Goal: Task Accomplishment & Management: Use online tool/utility

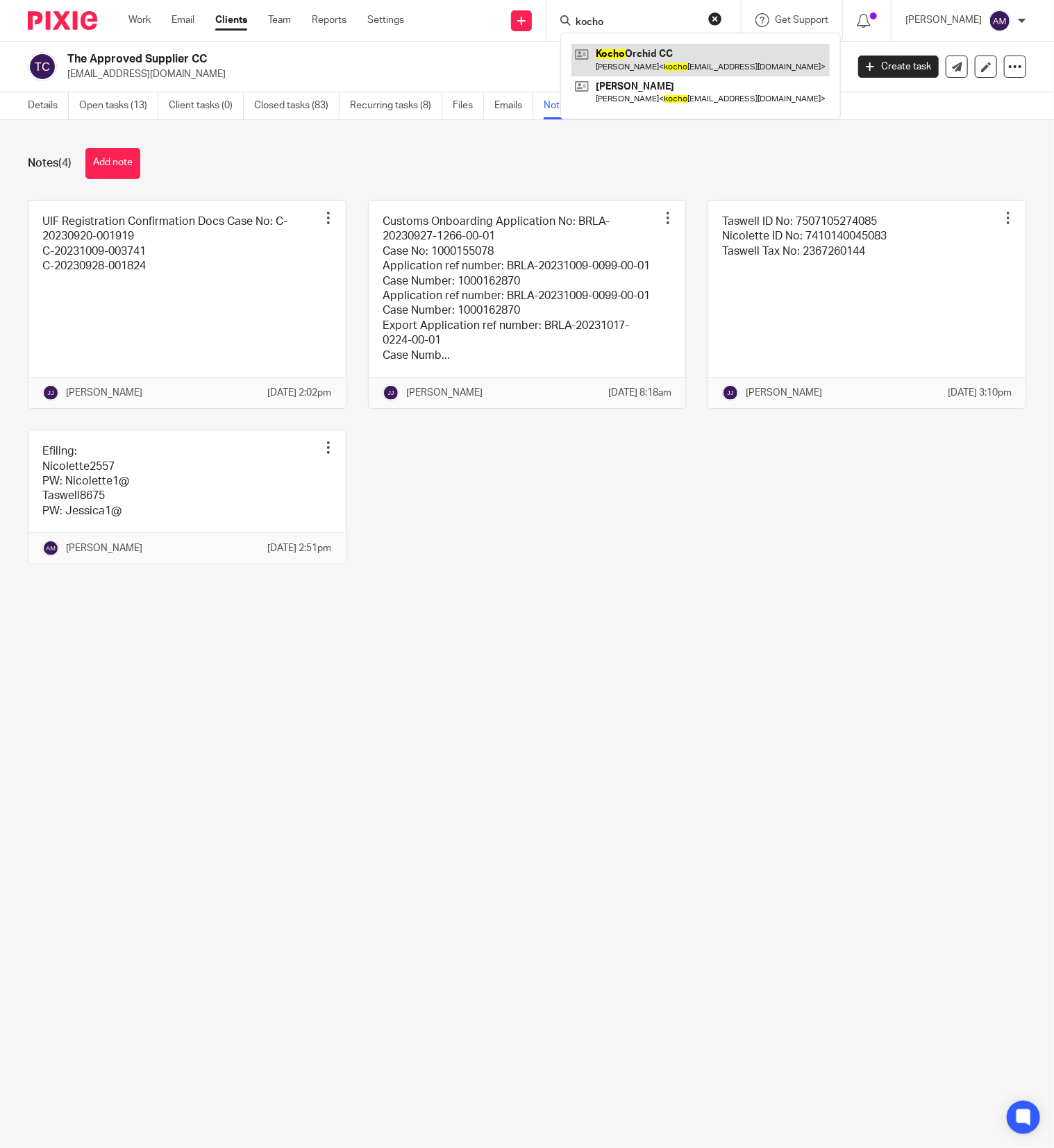
type input "kocho"
click at [693, 68] on link at bounding box center [700, 60] width 258 height 32
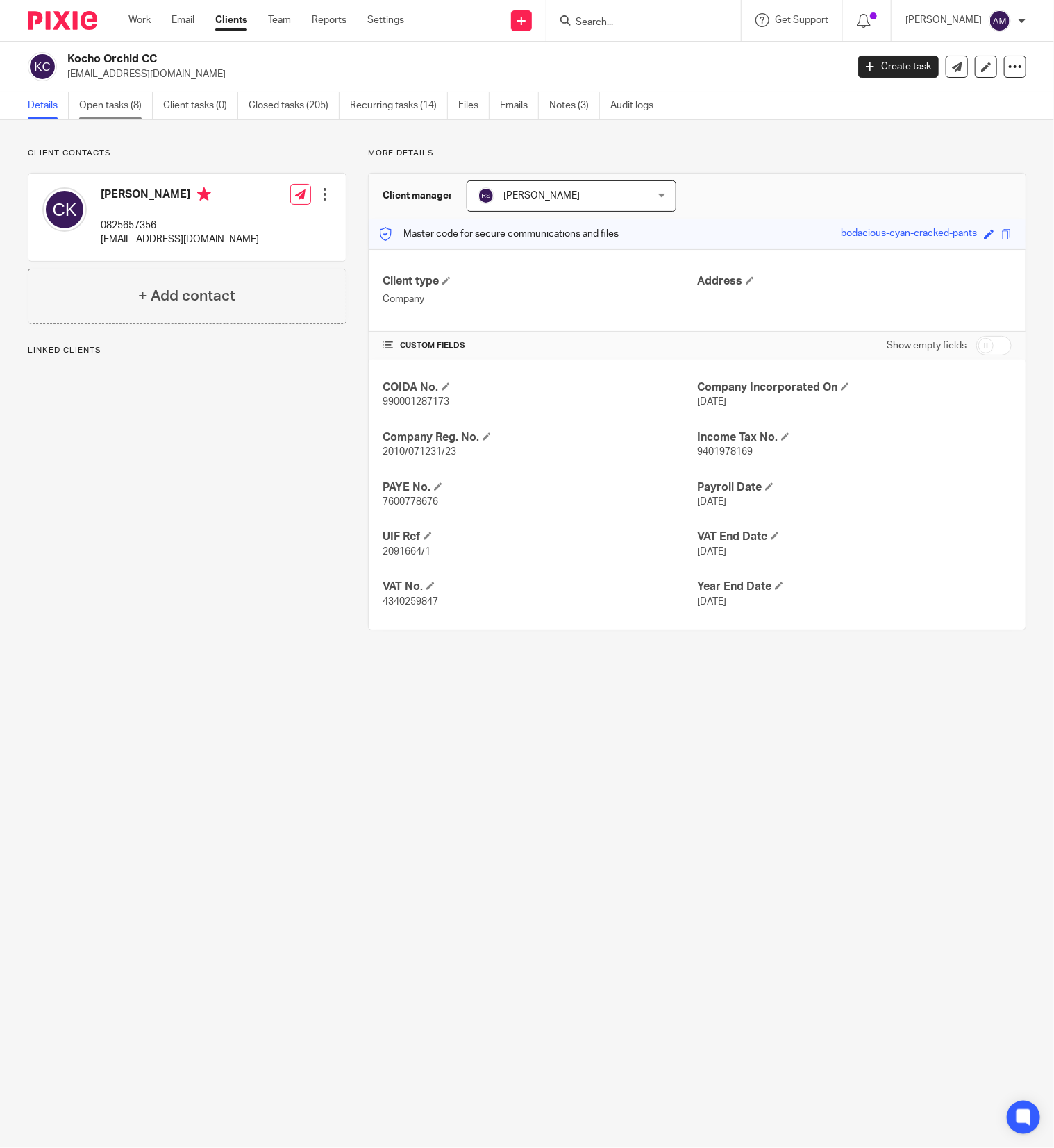
click at [105, 101] on link "Open tasks (8)" at bounding box center [116, 106] width 73 height 27
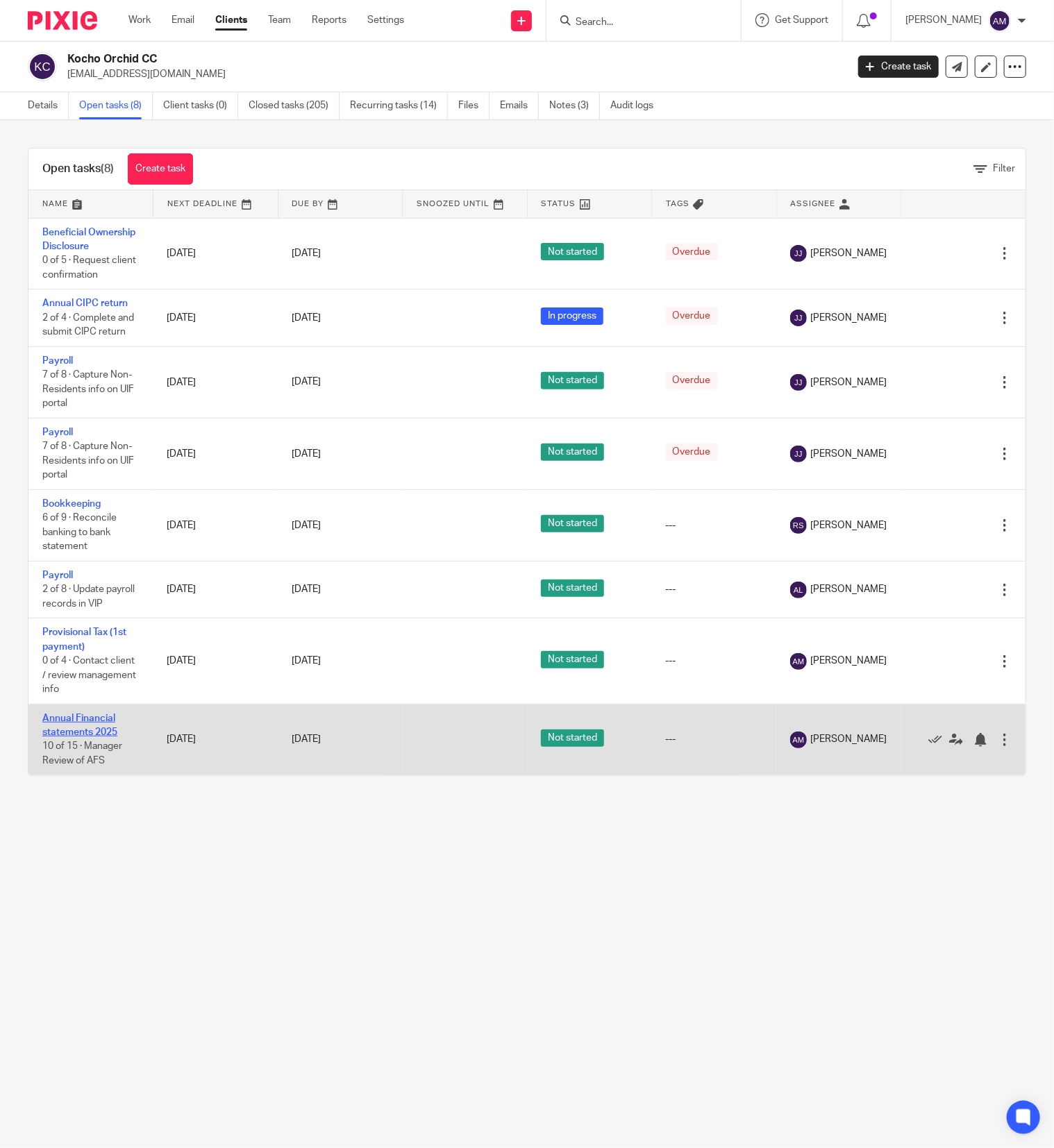
click at [102, 738] on link "Annual Financial statements 2025" at bounding box center [80, 725] width 75 height 23
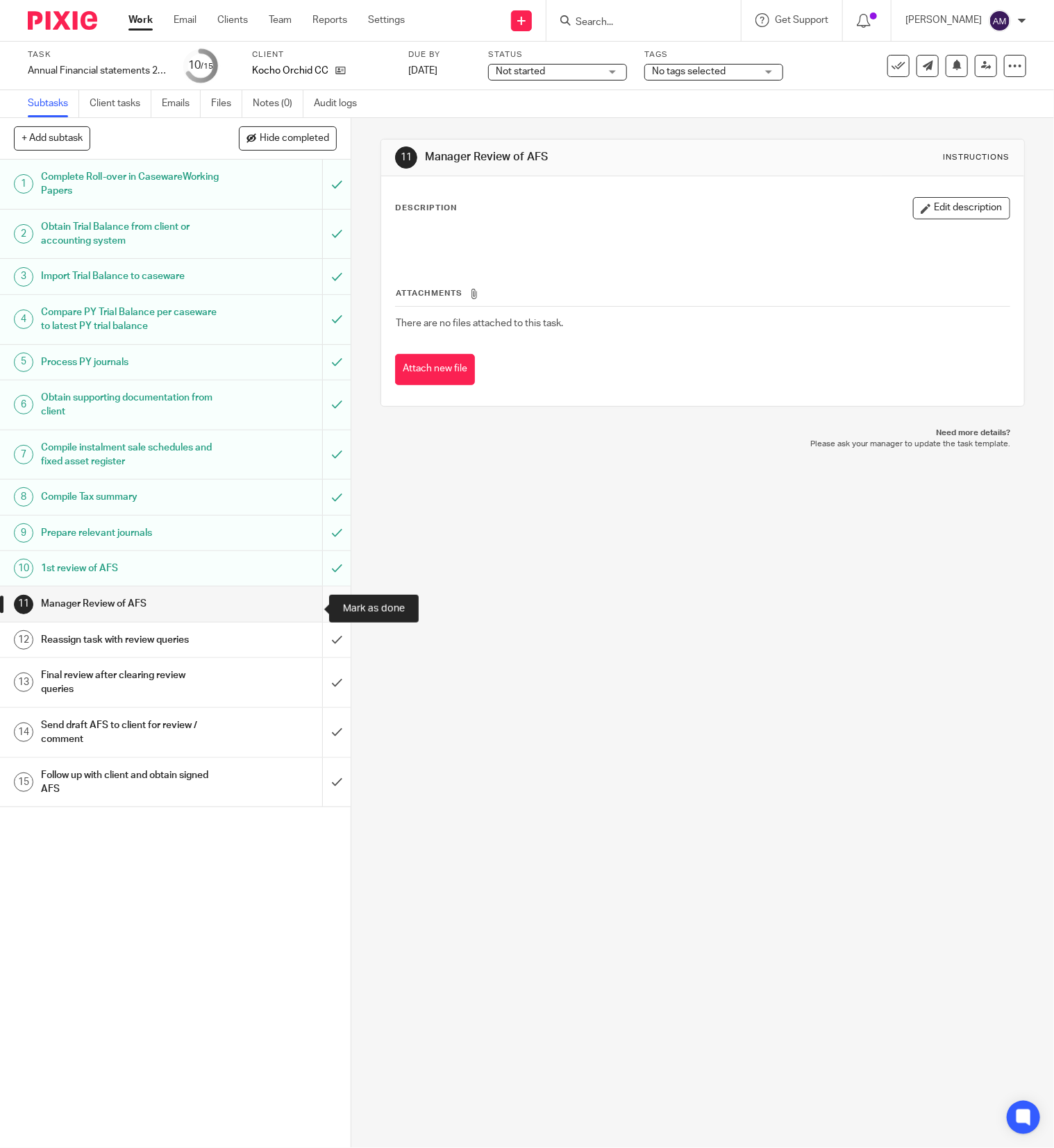
click at [304, 610] on input "submit" at bounding box center [175, 604] width 351 height 35
click at [304, 639] on input "submit" at bounding box center [175, 640] width 351 height 35
click at [304, 679] on input "submit" at bounding box center [175, 682] width 351 height 49
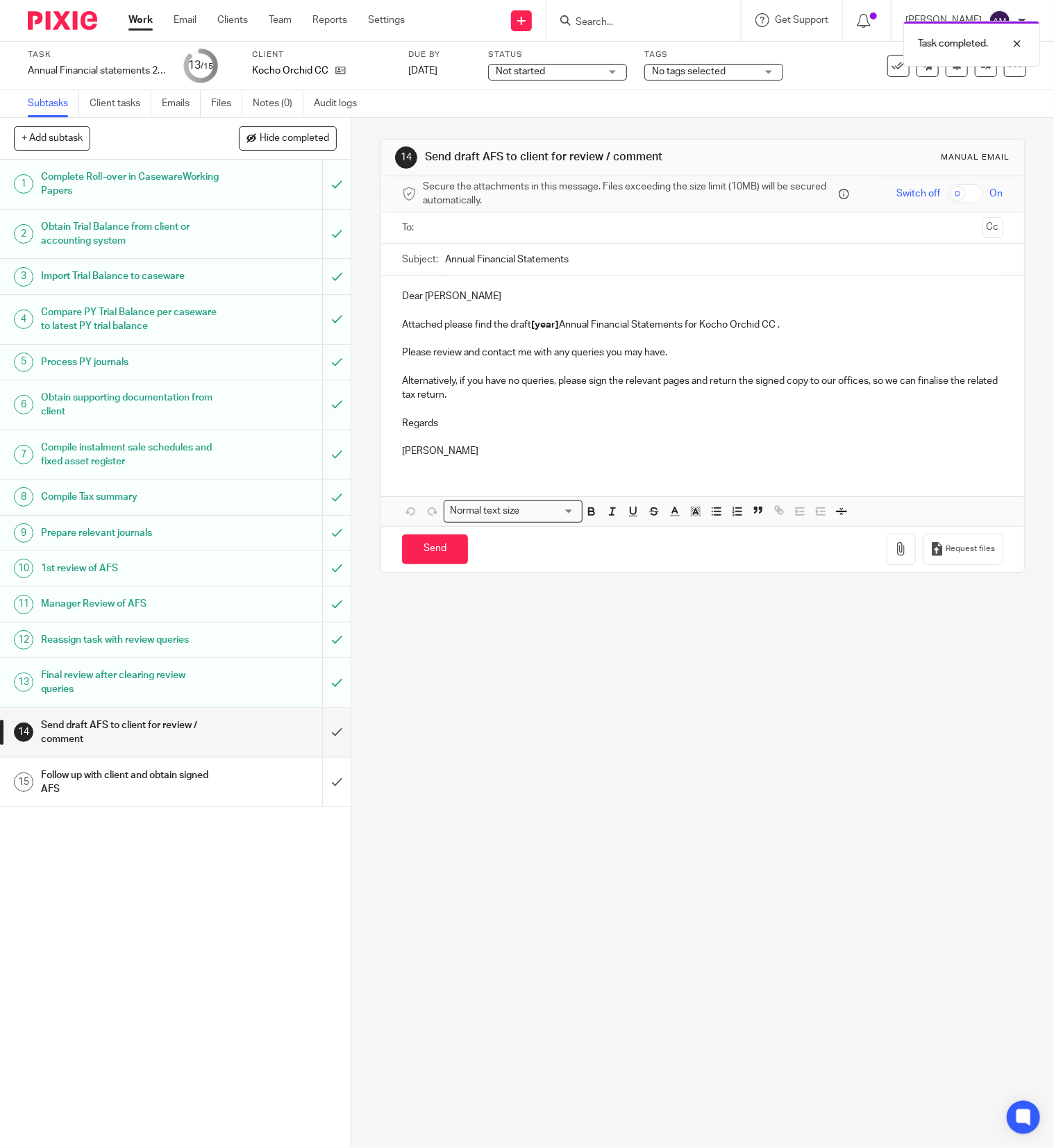
click at [488, 221] on input "text" at bounding box center [702, 228] width 548 height 16
click at [600, 260] on input "Annual Financial Statements" at bounding box center [724, 262] width 558 height 31
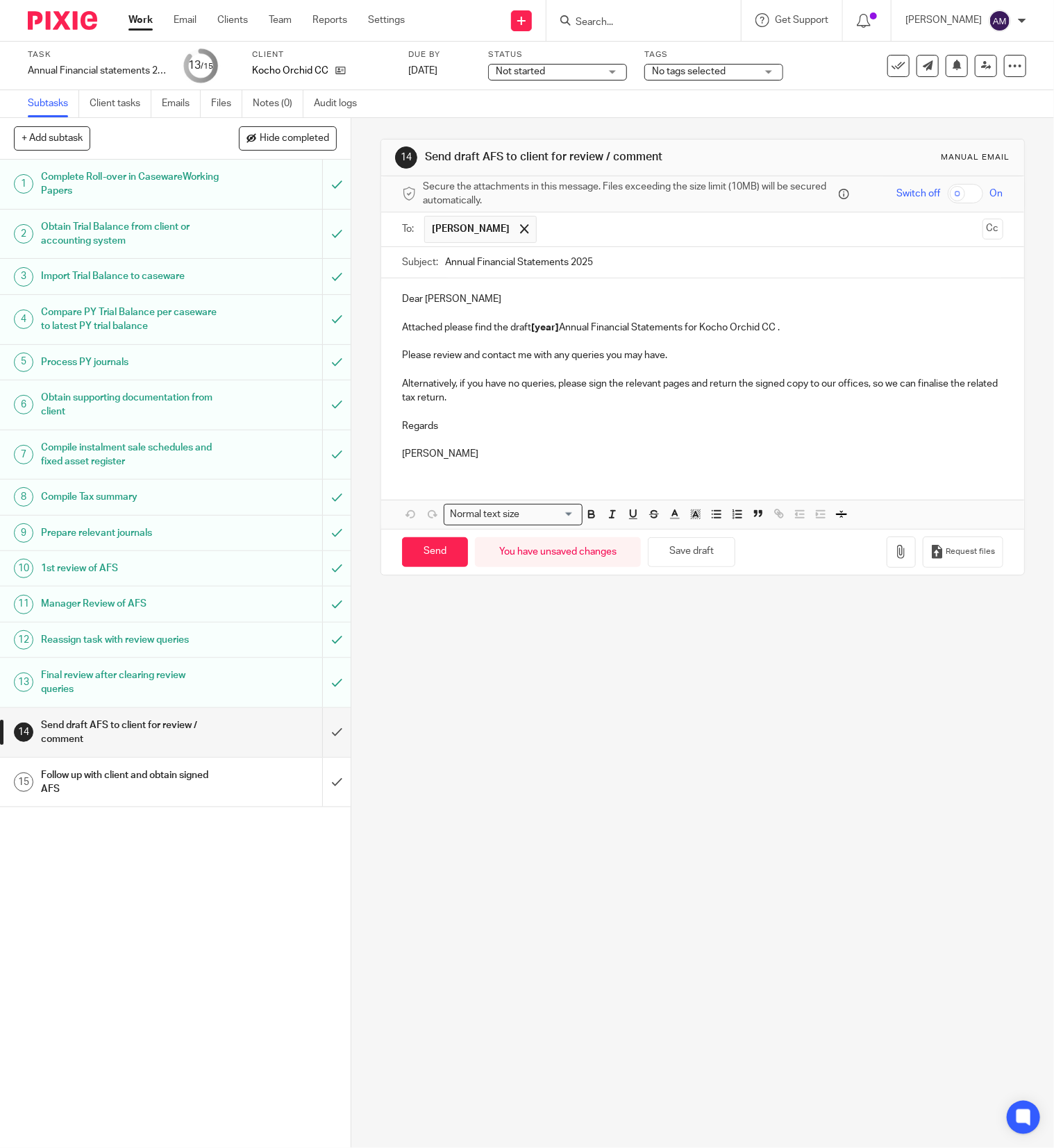
type input "Annual Financial Statements 2025"
click at [531, 332] on strong "[year]" at bounding box center [544, 327] width 28 height 10
drag, startPoint x: 525, startPoint y: 329, endPoint x: 554, endPoint y: 332, distance: 29.2
click at [554, 332] on p "Attached please find the draft [year] Annual Financial Statements for Kocho Orc…" at bounding box center [703, 328] width 601 height 14
click at [894, 559] on icon "button" at bounding box center [901, 552] width 14 height 14
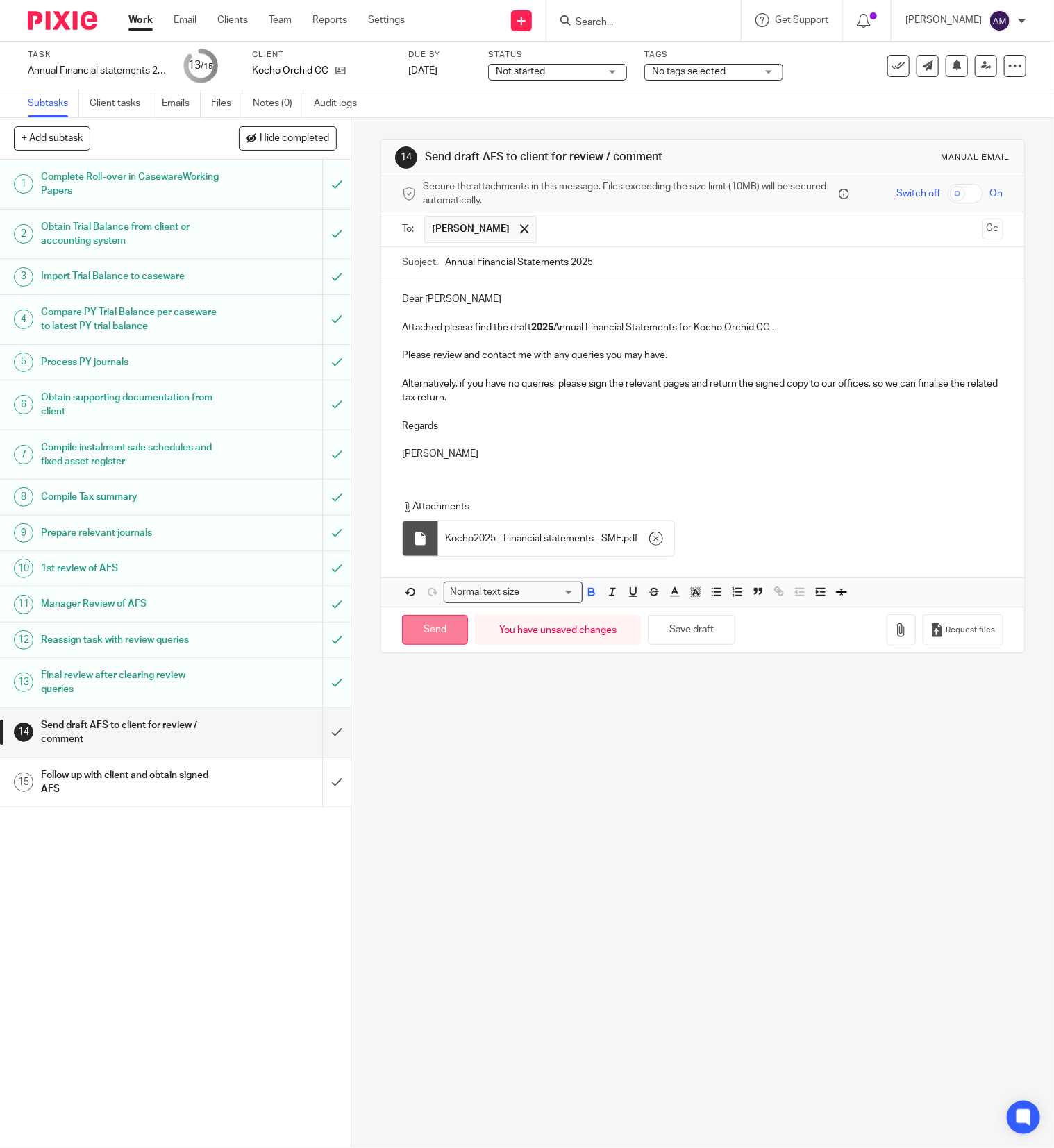
click at [419, 644] on input "Send" at bounding box center [435, 629] width 66 height 30
click at [968, 64] on body "Work Email Clients Team Reports Settings Work Email Clients Team Reports Settin…" at bounding box center [527, 574] width 1054 height 1148
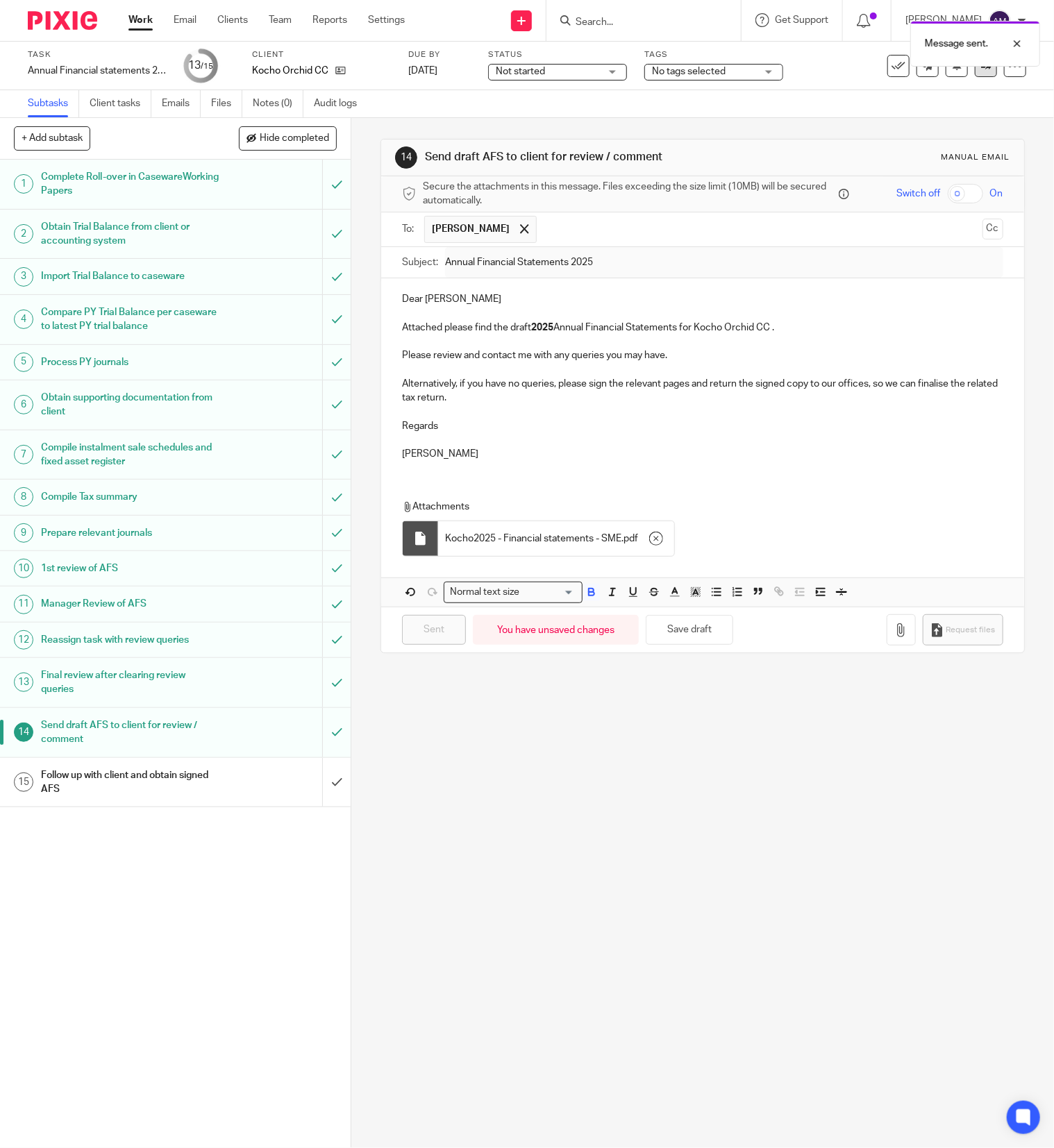
type input "Sent"
click at [974, 71] on link at bounding box center [985, 65] width 22 height 22
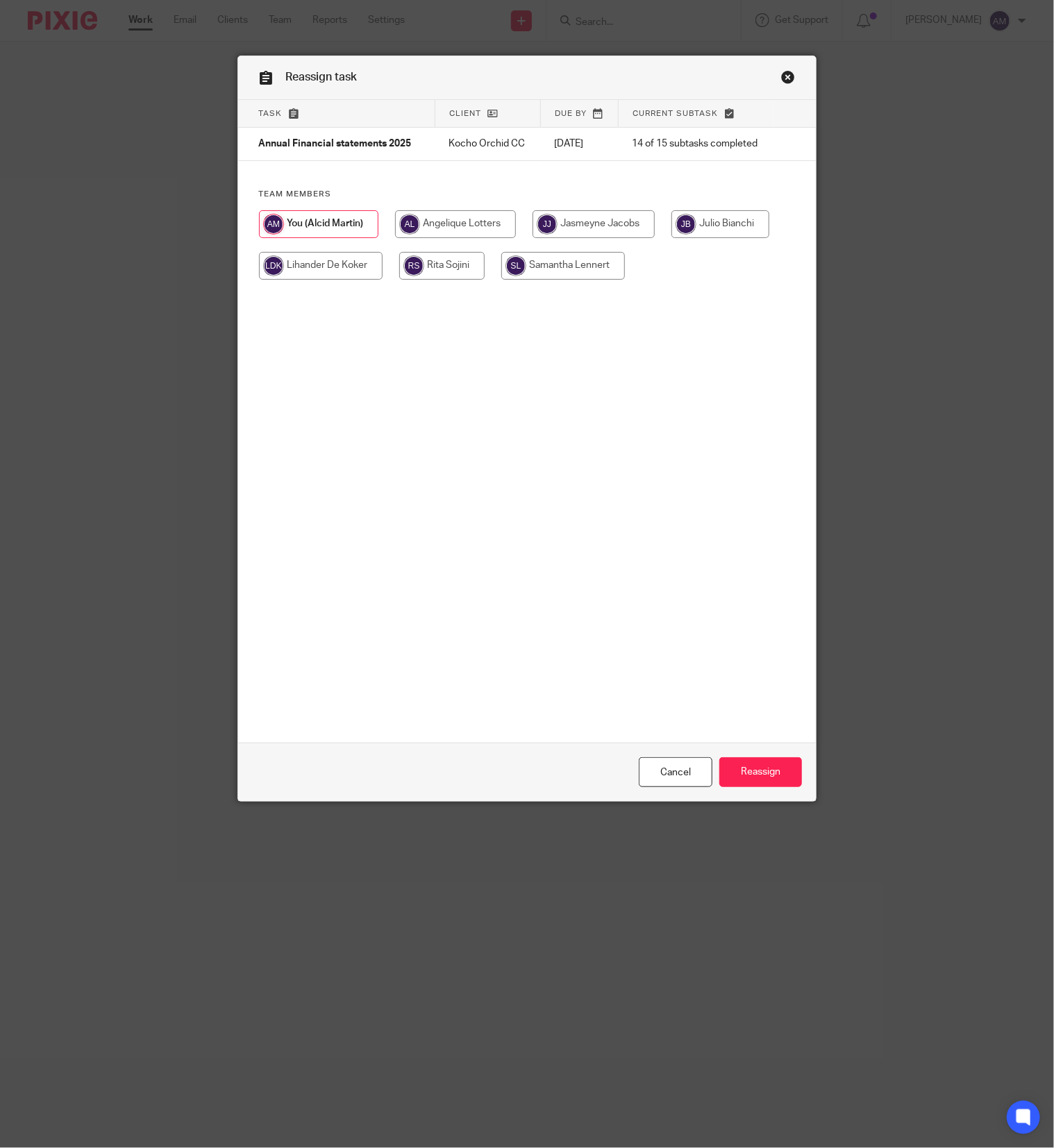
click at [333, 273] on input "radio" at bounding box center [320, 266] width 123 height 28
radio input "true"
click at [756, 772] on input "Reassign" at bounding box center [760, 772] width 83 height 30
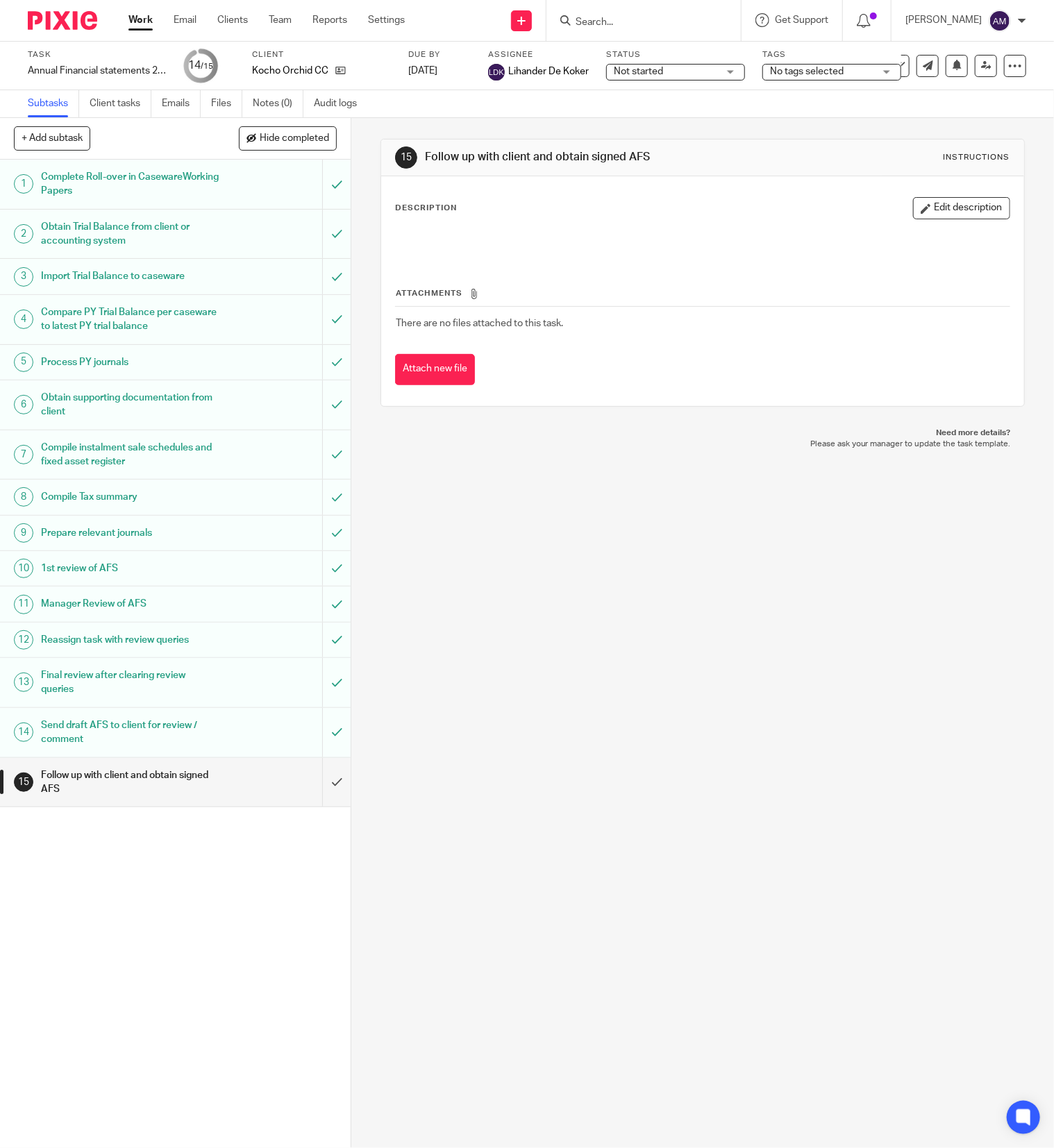
click at [150, 23] on link "Work" at bounding box center [141, 20] width 24 height 14
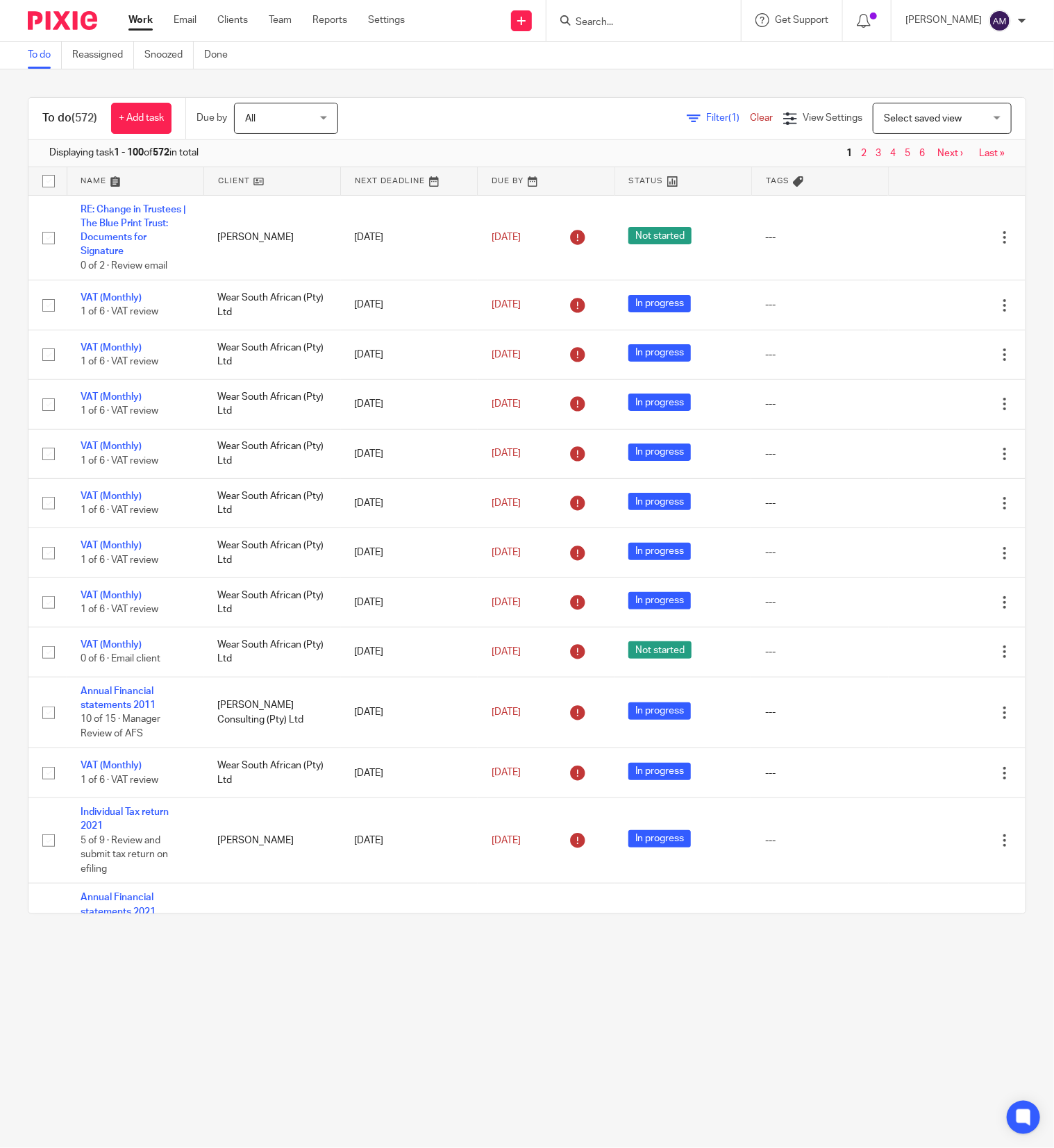
click at [728, 117] on span "(1)" at bounding box center [734, 117] width 11 height 10
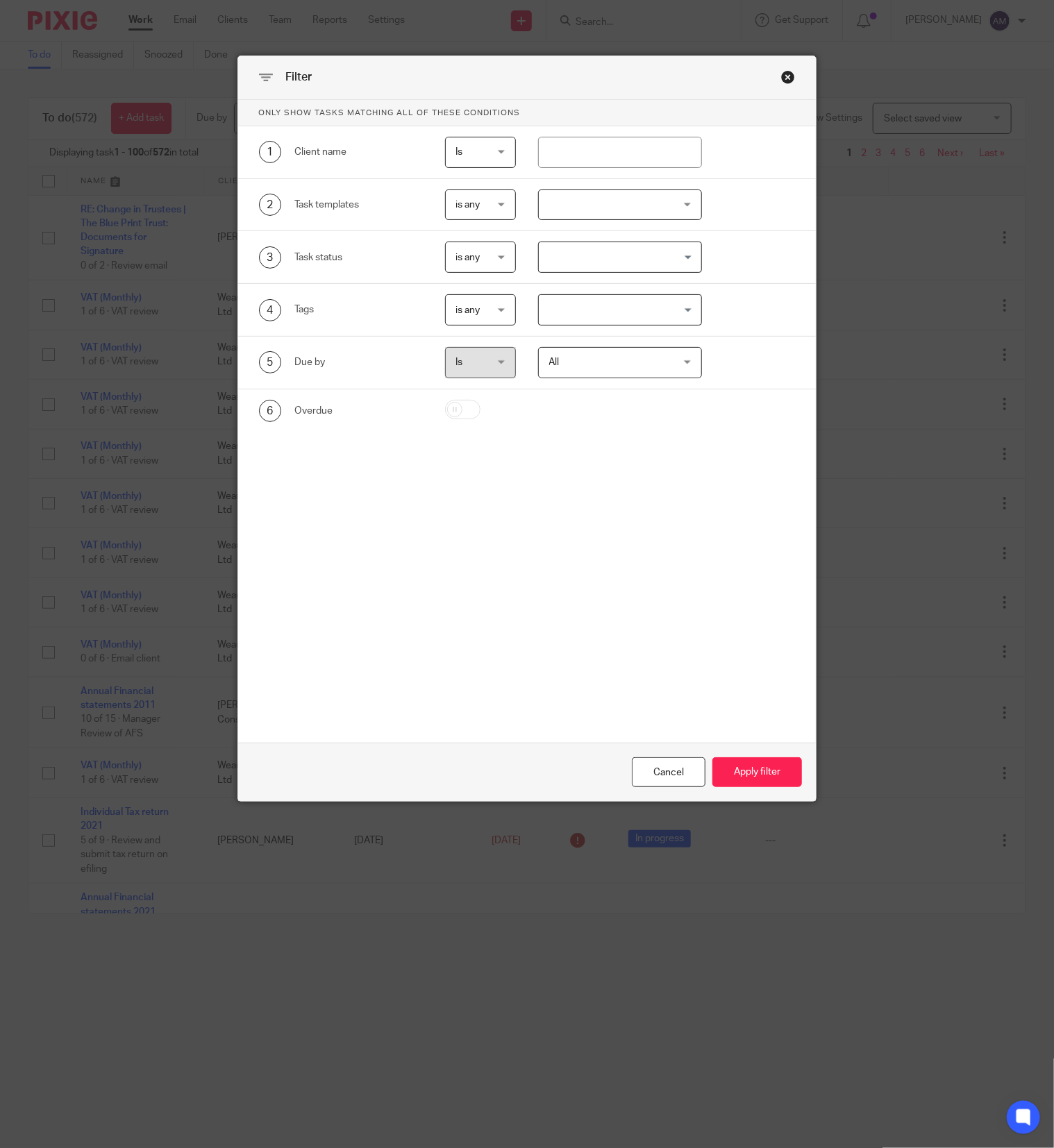
click at [681, 210] on div at bounding box center [620, 204] width 164 height 31
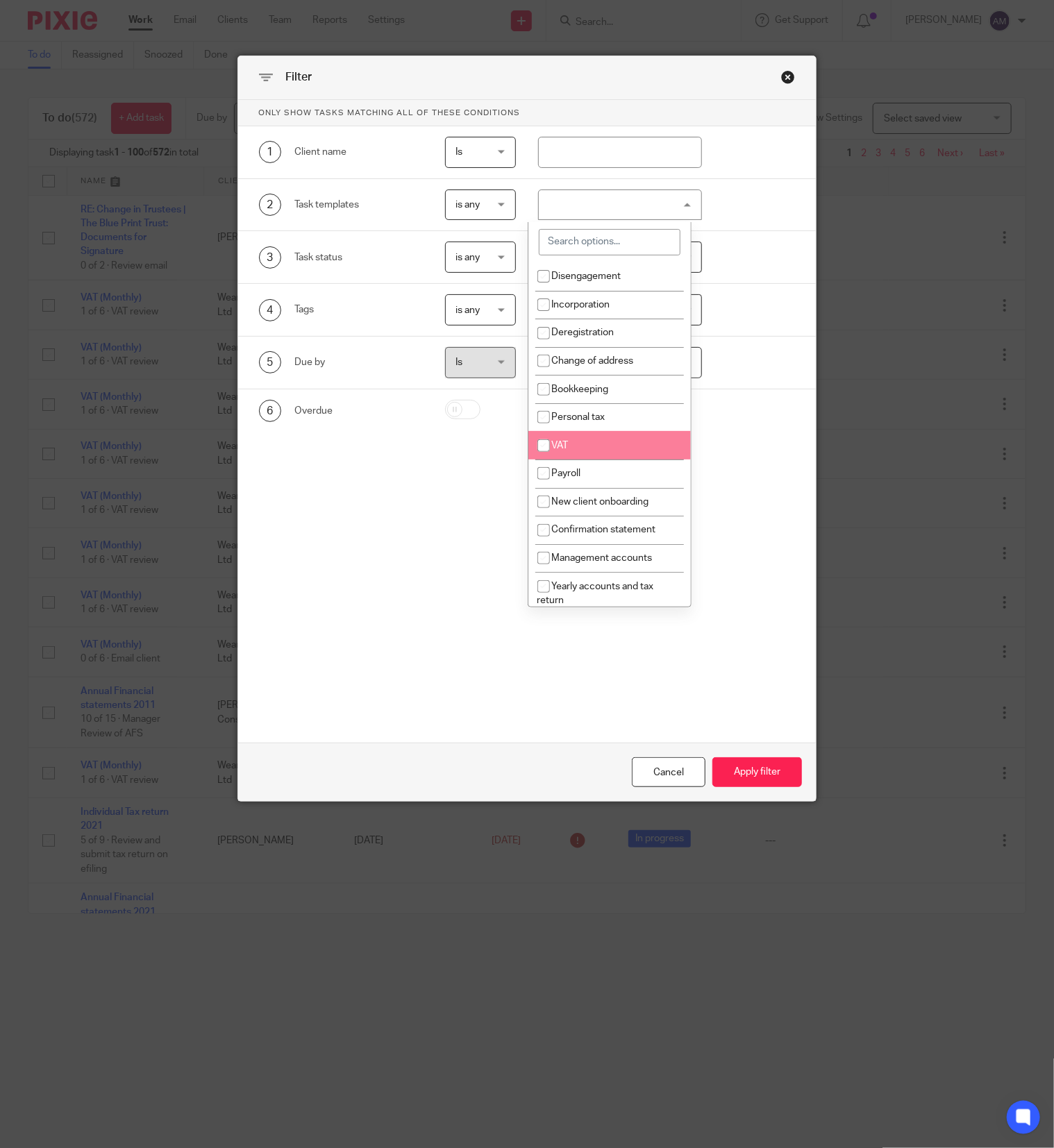
click at [580, 451] on li "VAT" at bounding box center [610, 445] width 163 height 29
checkbox input "true"
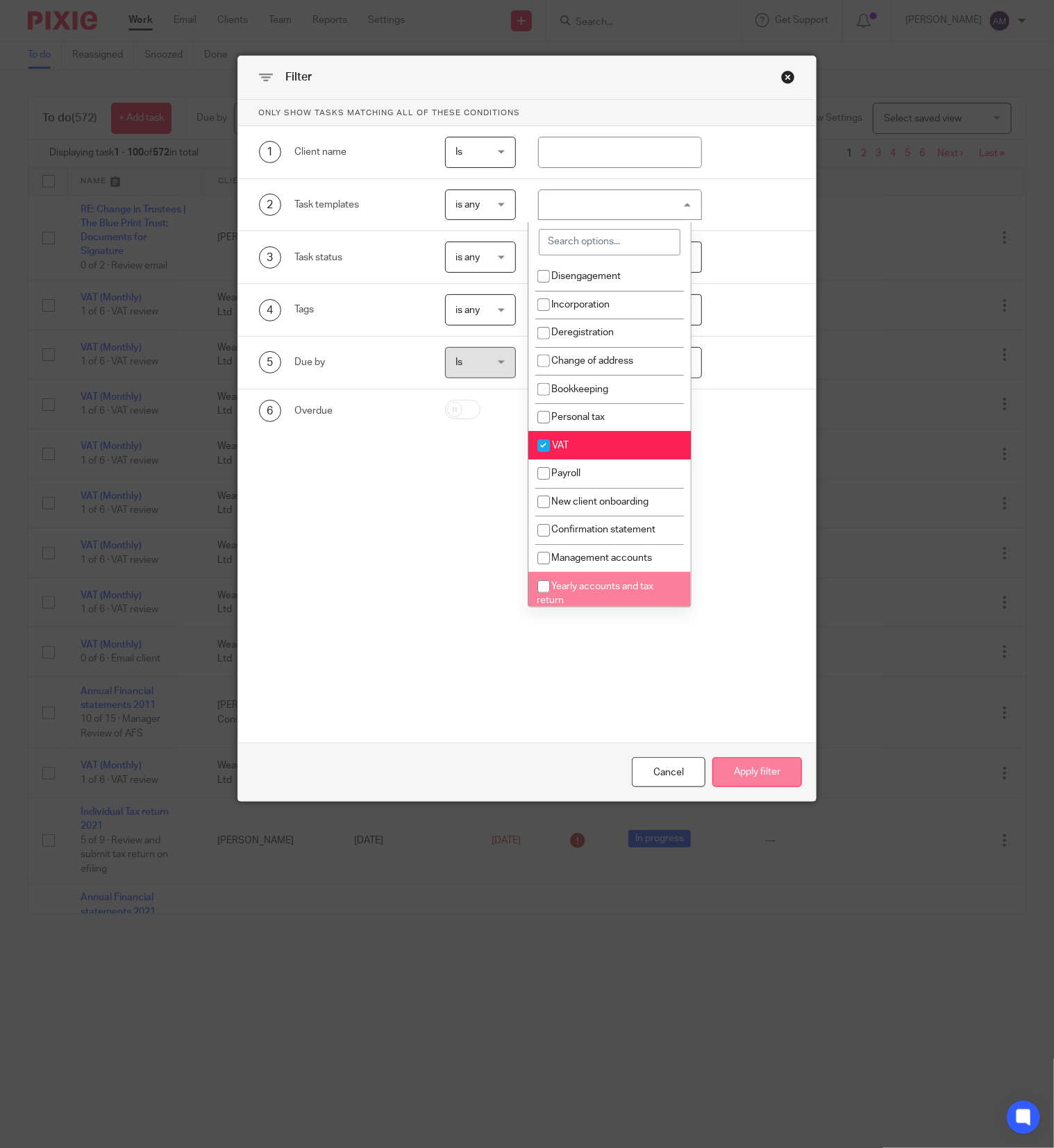
click at [734, 766] on button "Apply filter" at bounding box center [757, 772] width 89 height 30
